Goal: Transaction & Acquisition: Purchase product/service

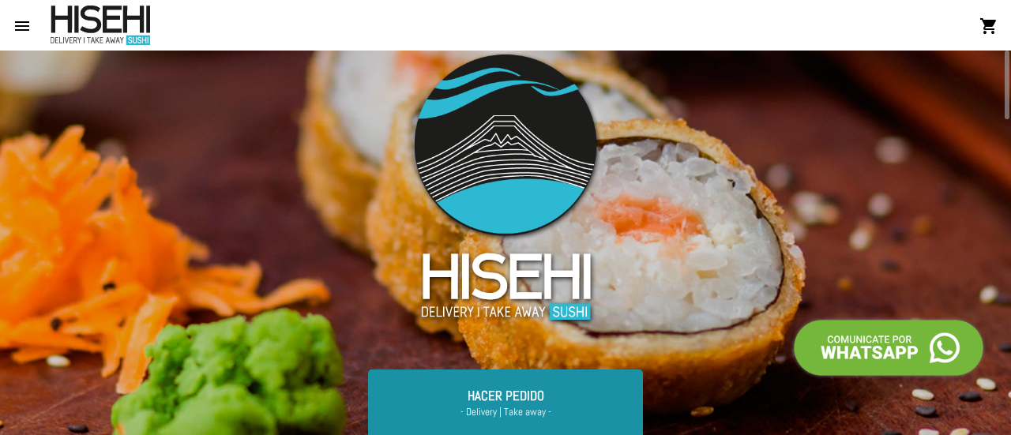
click at [520, 397] on link "Hacer Pedido - Delivery | Take away -" at bounding box center [505, 405] width 275 height 70
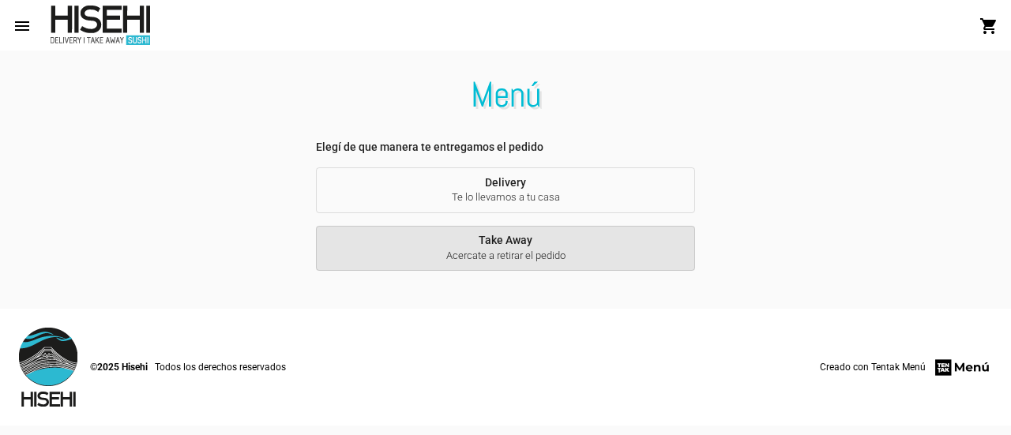
click at [495, 243] on span "Take Away Acercate a retirar el pedido" at bounding box center [506, 248] width 354 height 29
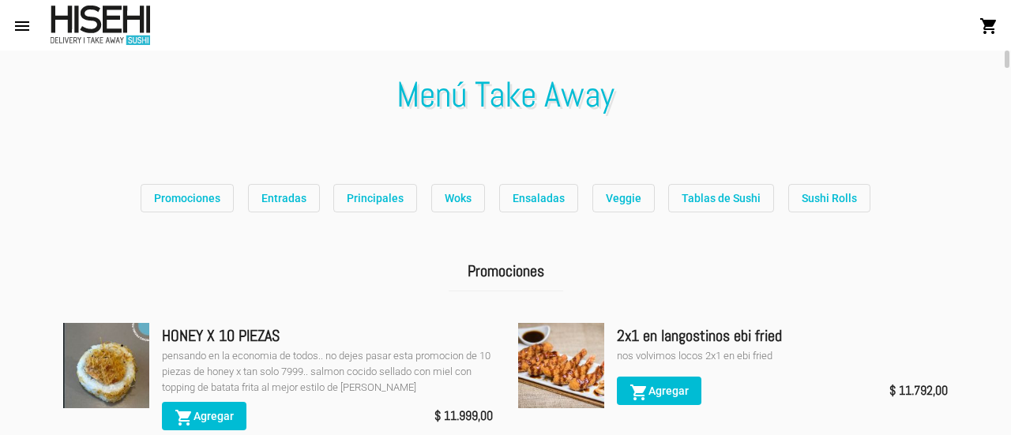
click at [704, 192] on span "Tablas de Sushi" at bounding box center [721, 198] width 79 height 13
click at [680, 189] on button "Tablas de Sushi" at bounding box center [721, 198] width 106 height 28
click at [187, 201] on span "Promociones" at bounding box center [187, 198] width 66 height 13
